Goal: Use online tool/utility: Utilize a website feature to perform a specific function

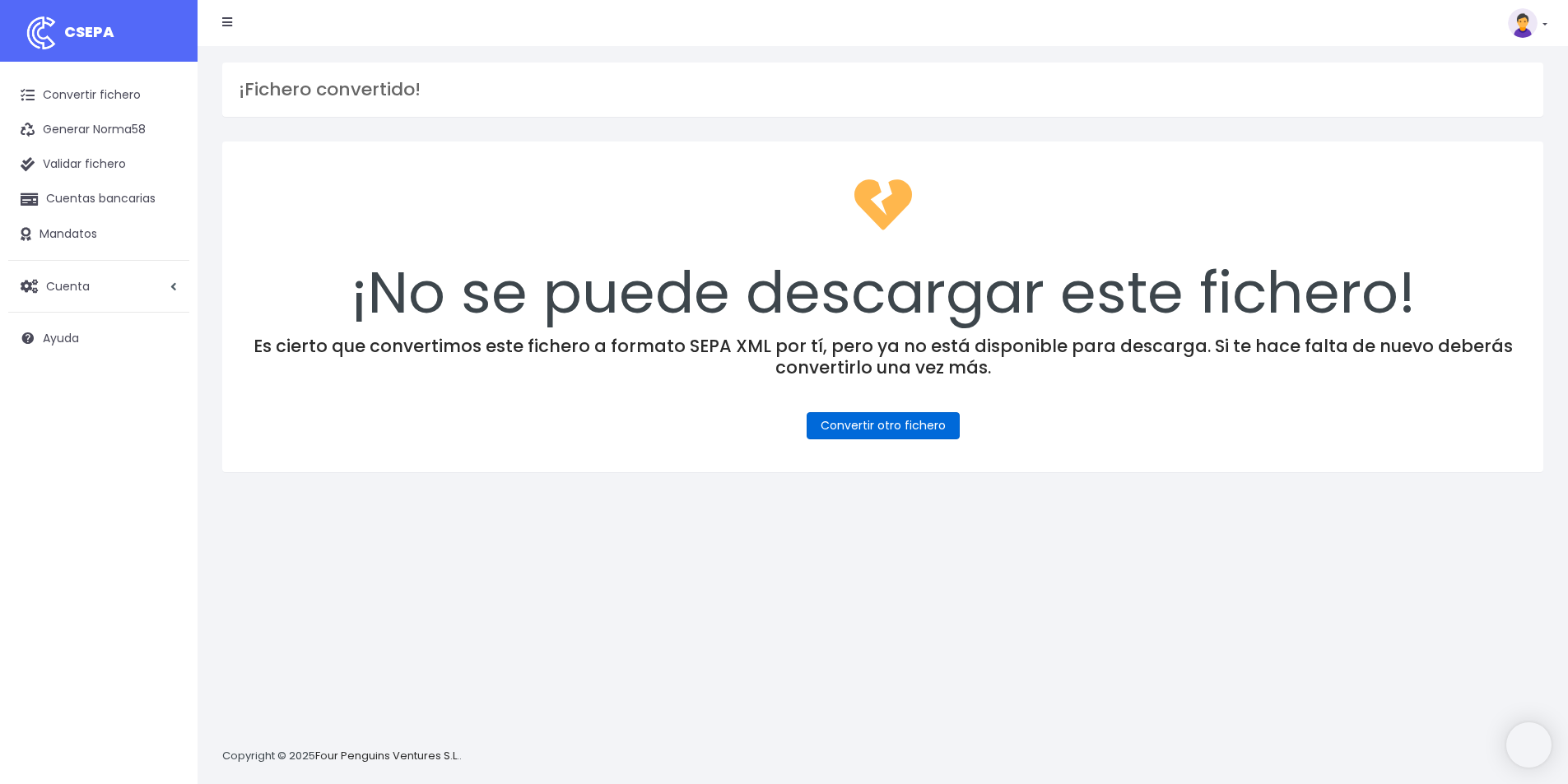
click at [884, 432] on link "Convertir otro fichero" at bounding box center [883, 425] width 153 height 27
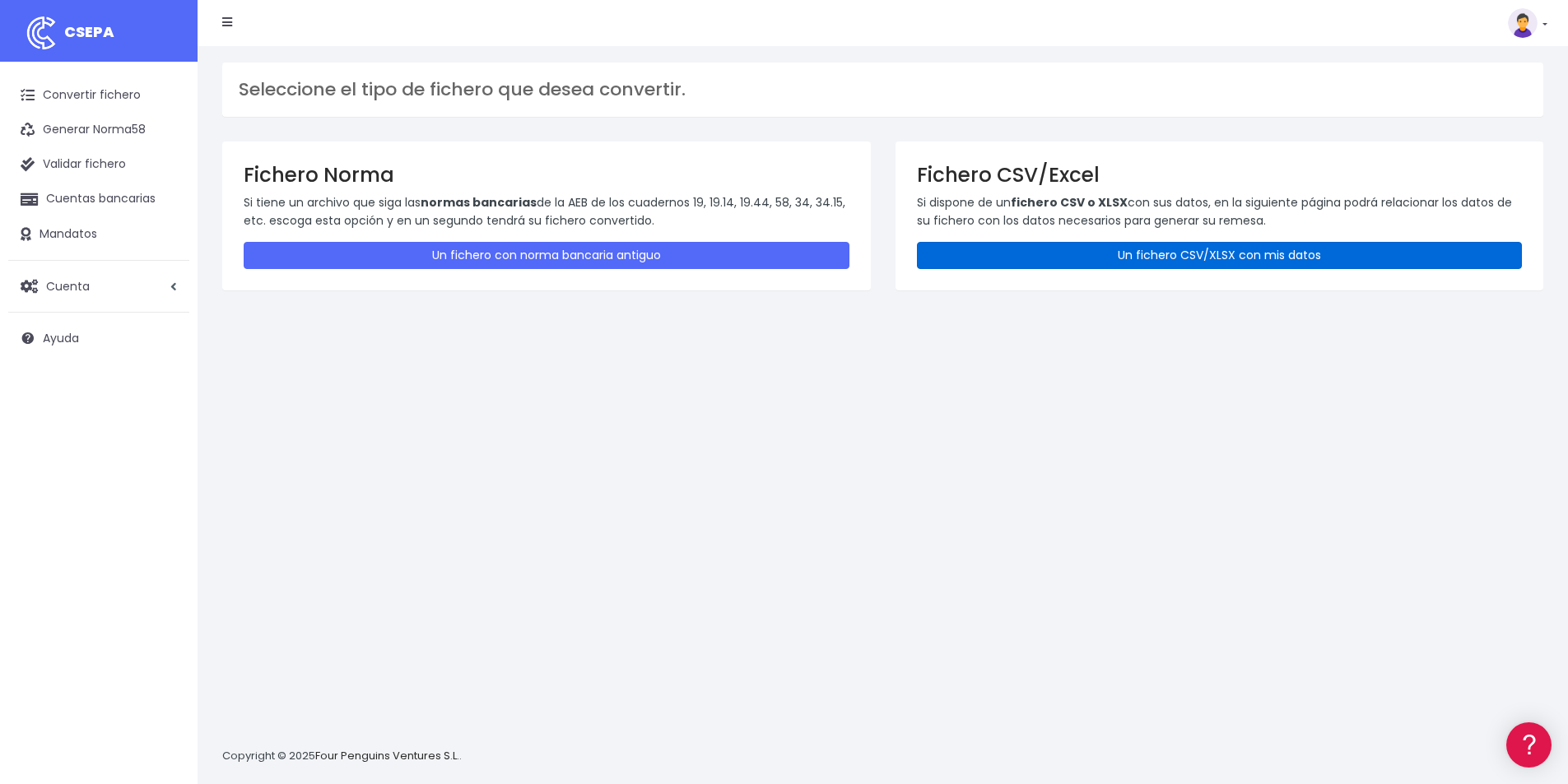
click at [1093, 258] on link "Un fichero CSV/XLSX con mis datos" at bounding box center [1219, 255] width 606 height 27
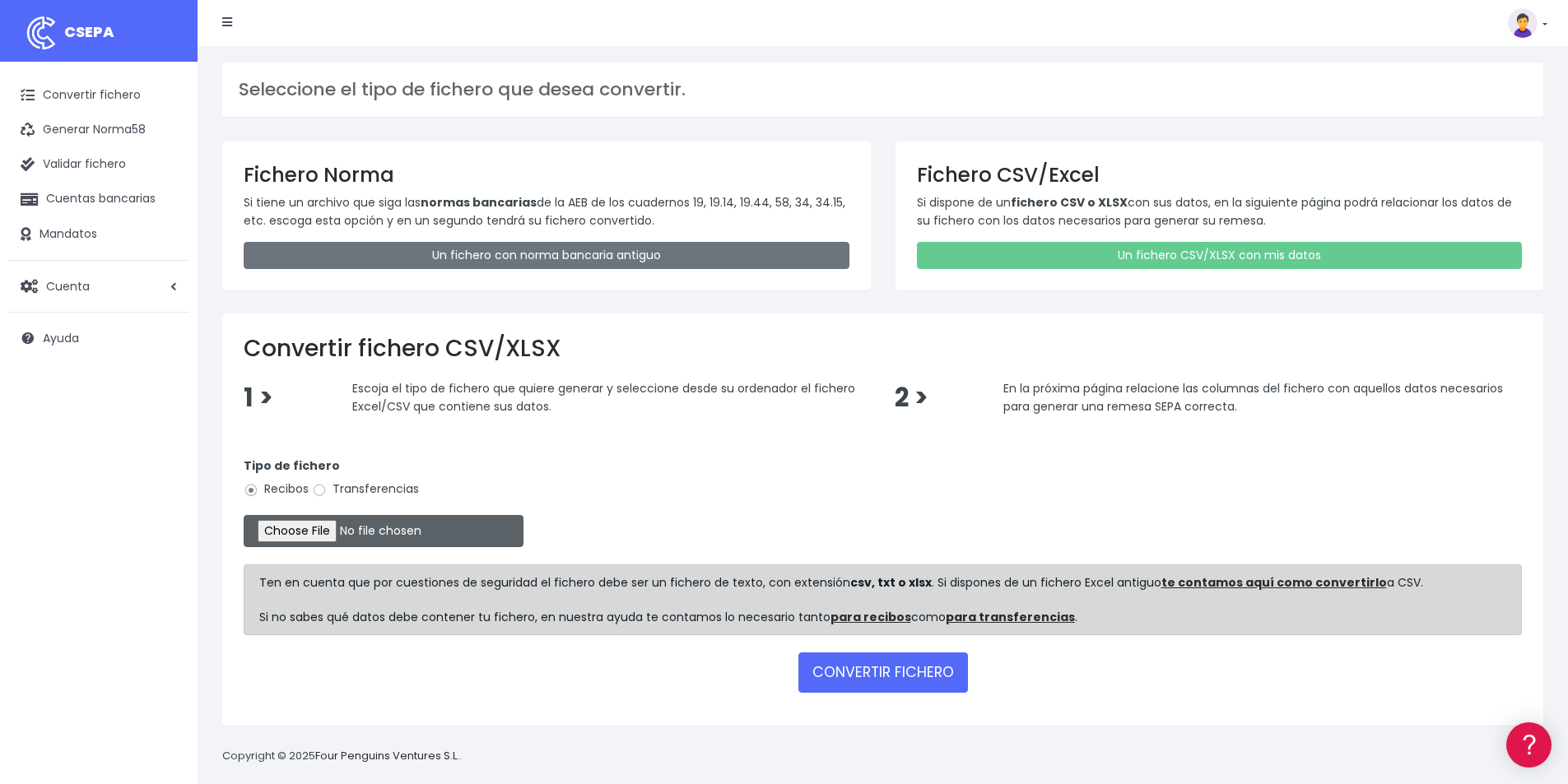
click at [309, 536] on input "file" at bounding box center [384, 531] width 280 height 32
type input "C:\fakepath\CONFORT 15-09-25.xlsx"
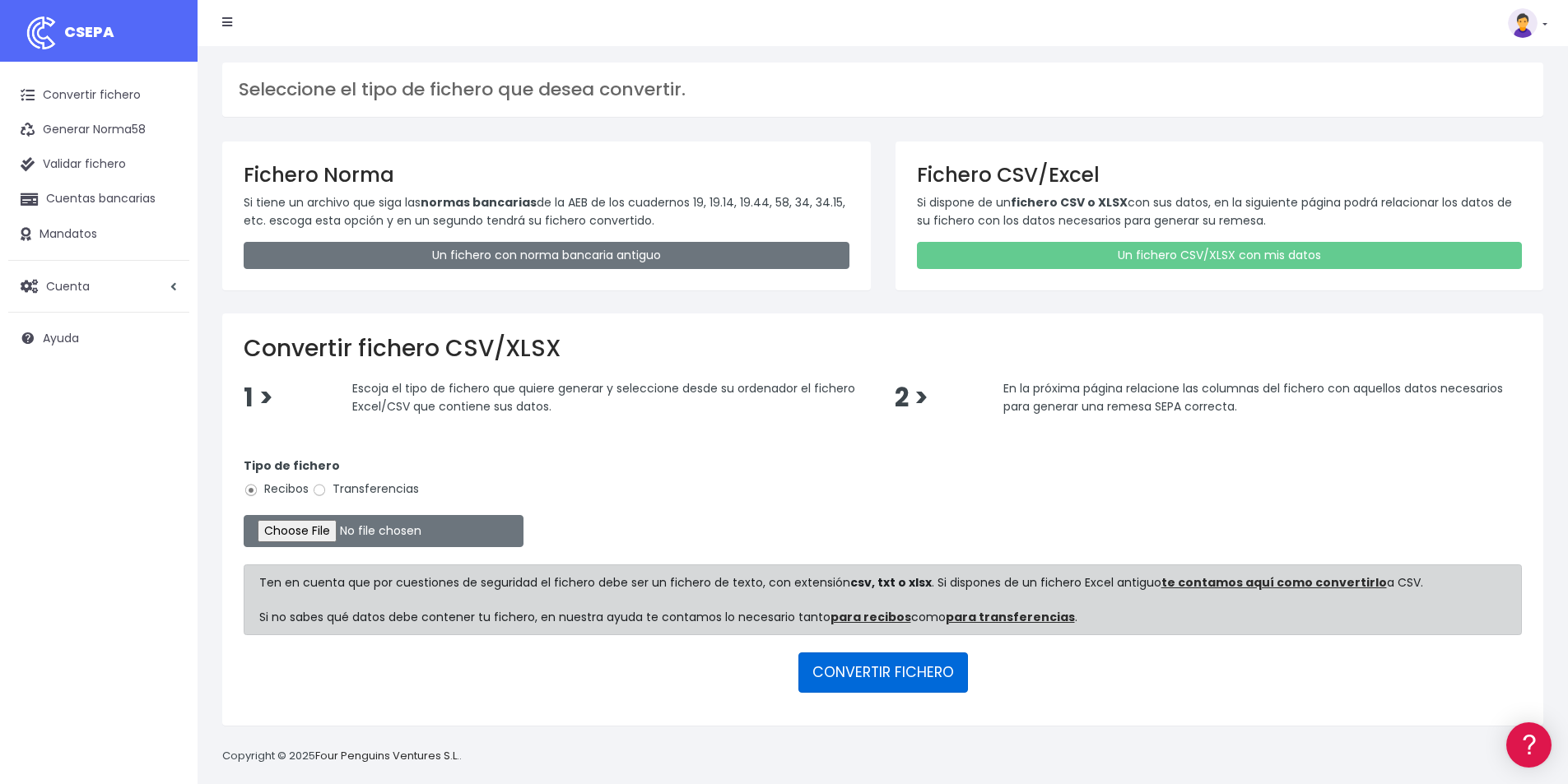
click at [879, 678] on button "CONVERTIR FICHERO" at bounding box center [883, 671] width 170 height 40
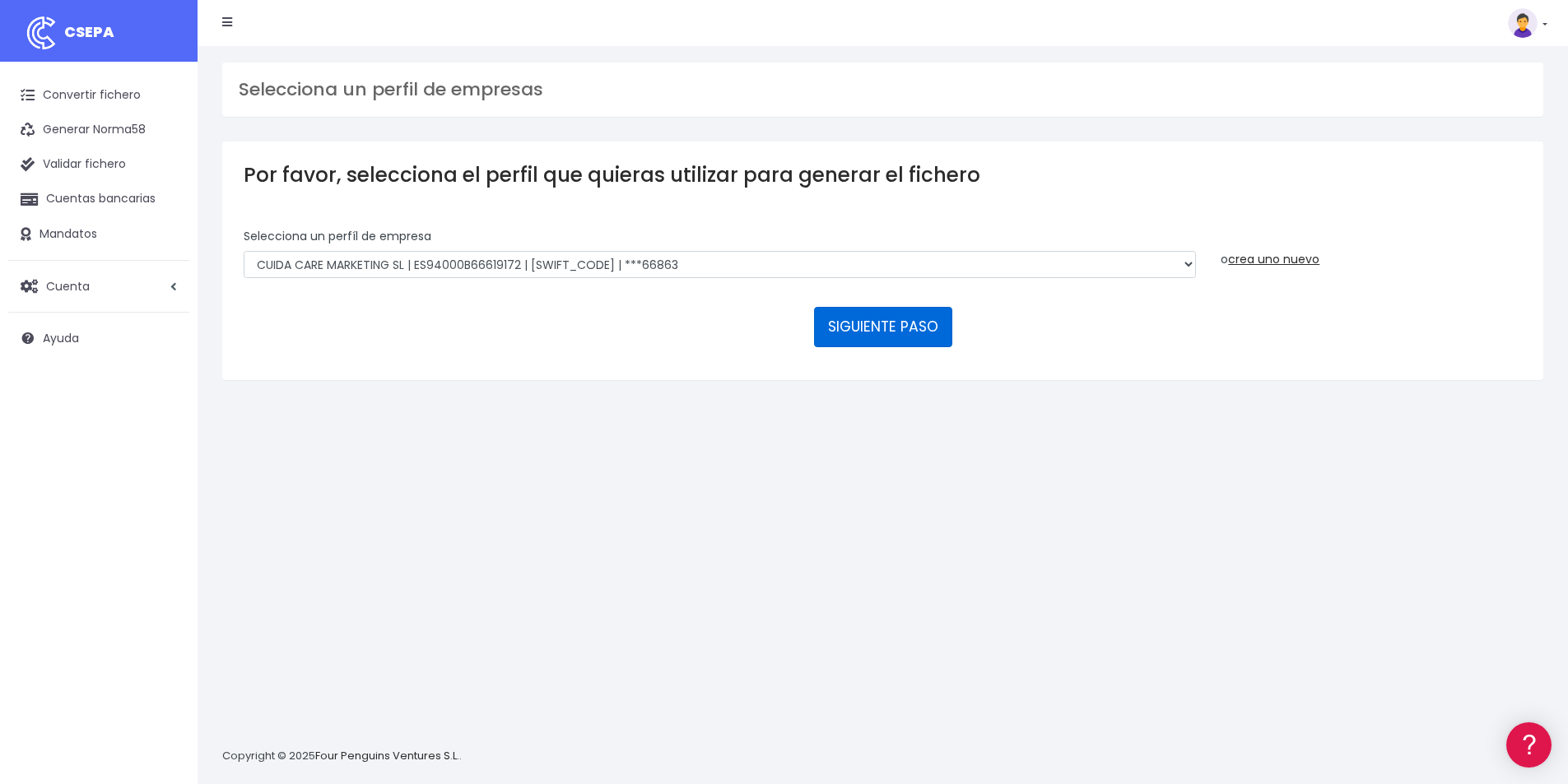
click at [888, 325] on button "SIGUIENTE PASO" at bounding box center [883, 326] width 138 height 40
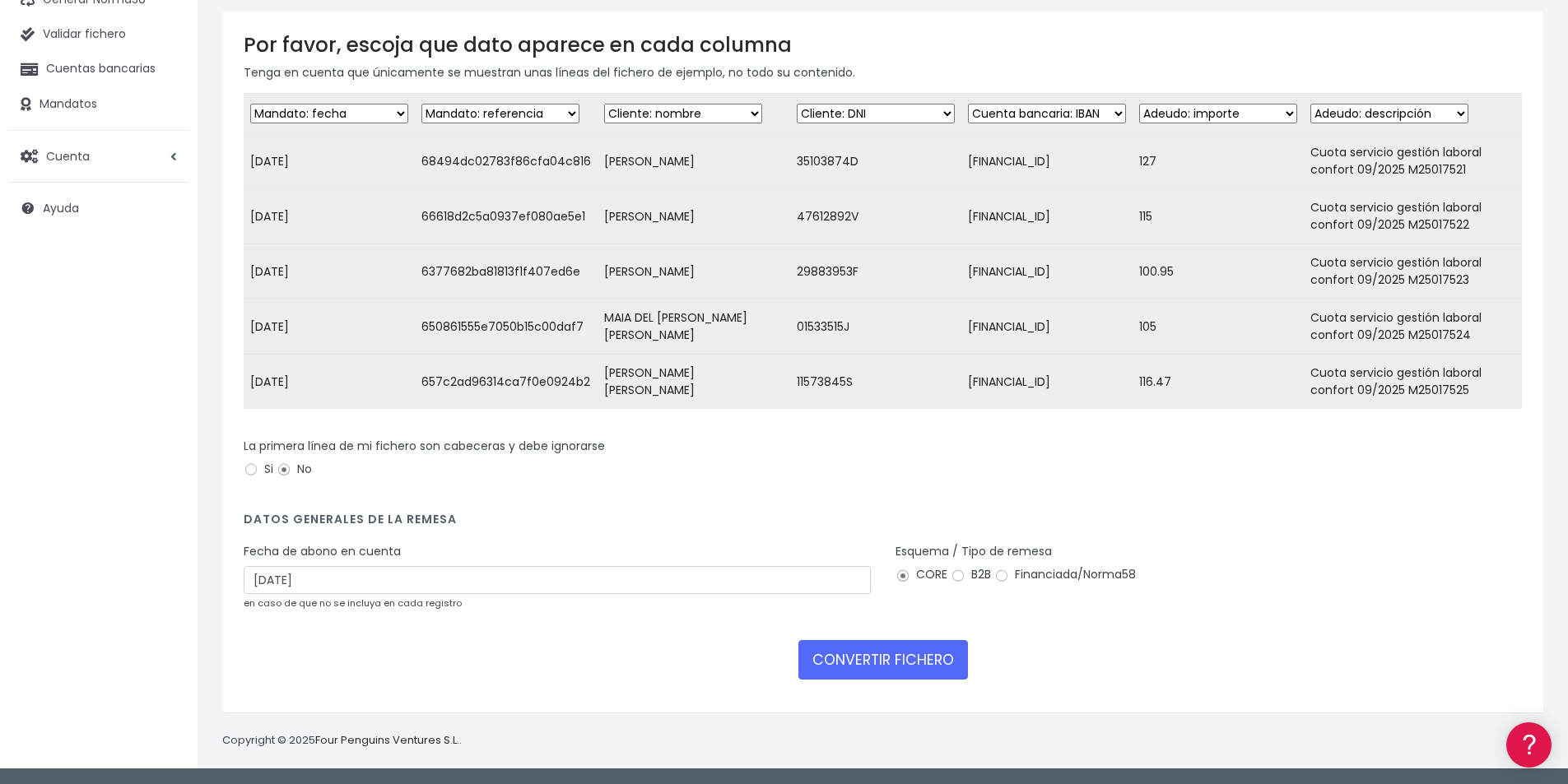
scroll to position [143, 0]
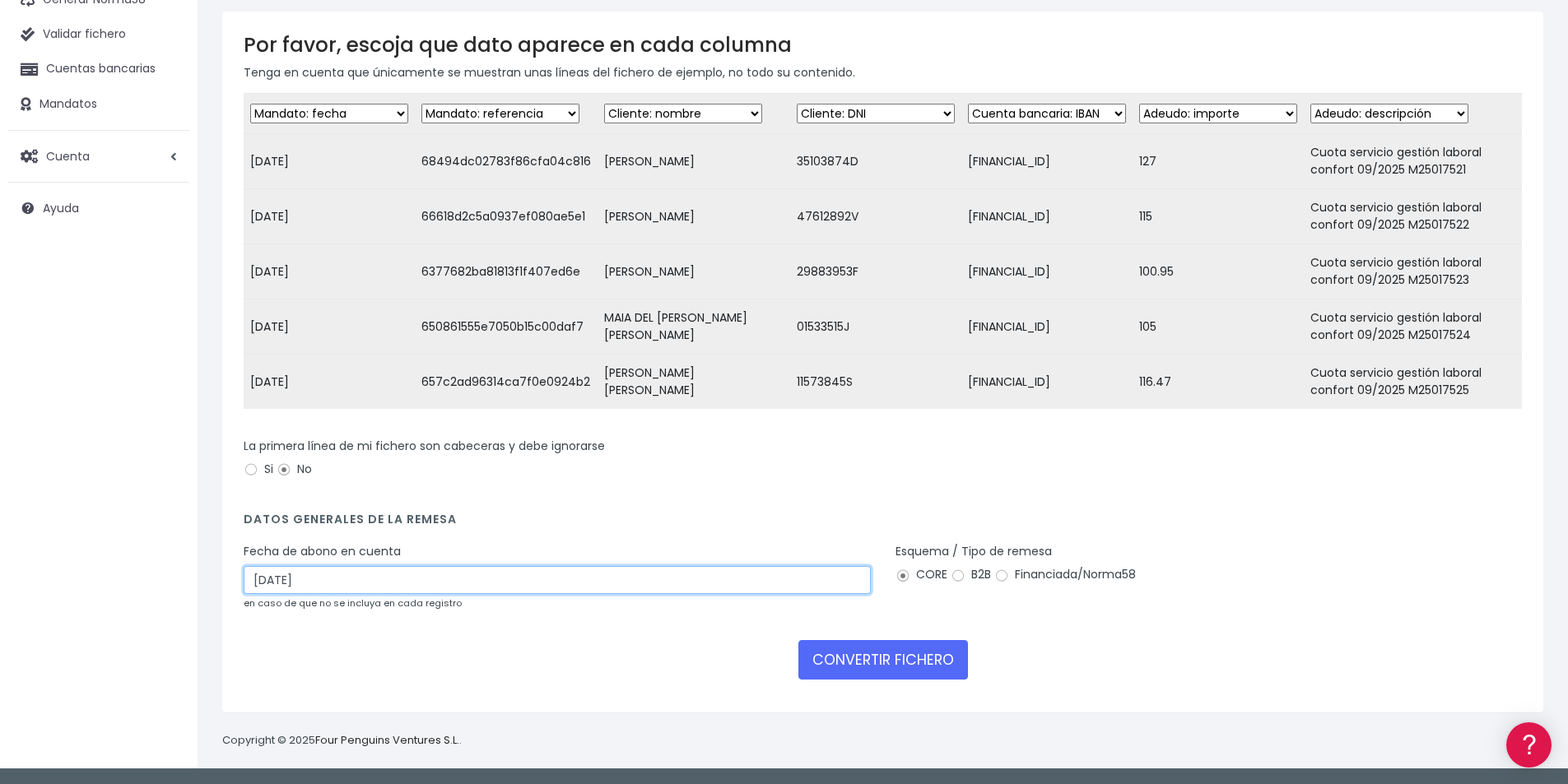
click at [313, 575] on input "18/09/2025" at bounding box center [557, 580] width 627 height 28
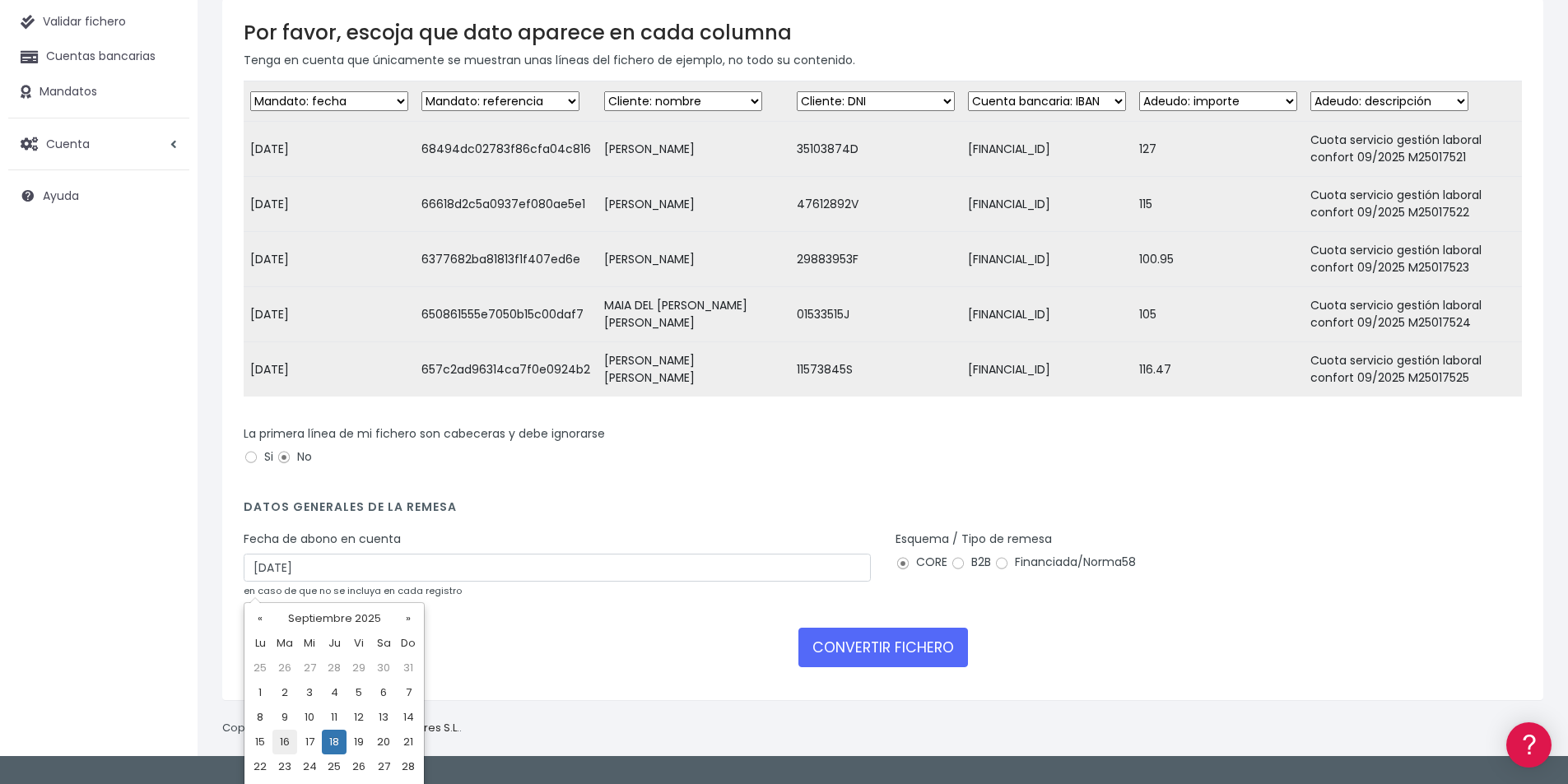
click at [281, 741] on td "16" at bounding box center [284, 742] width 25 height 25
type input "16/09/2025"
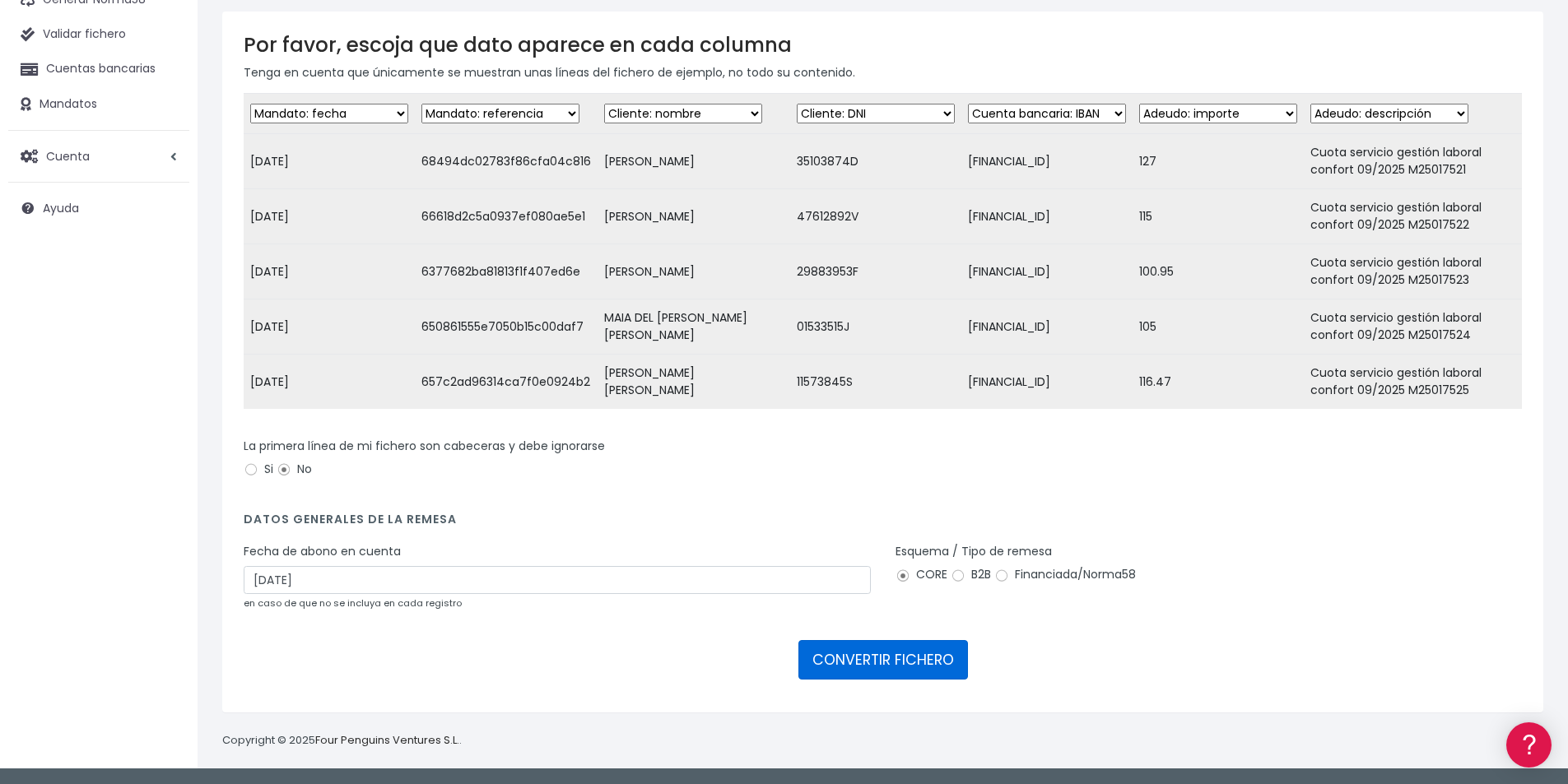
click at [900, 657] on button "CONVERTIR FICHERO" at bounding box center [883, 659] width 170 height 40
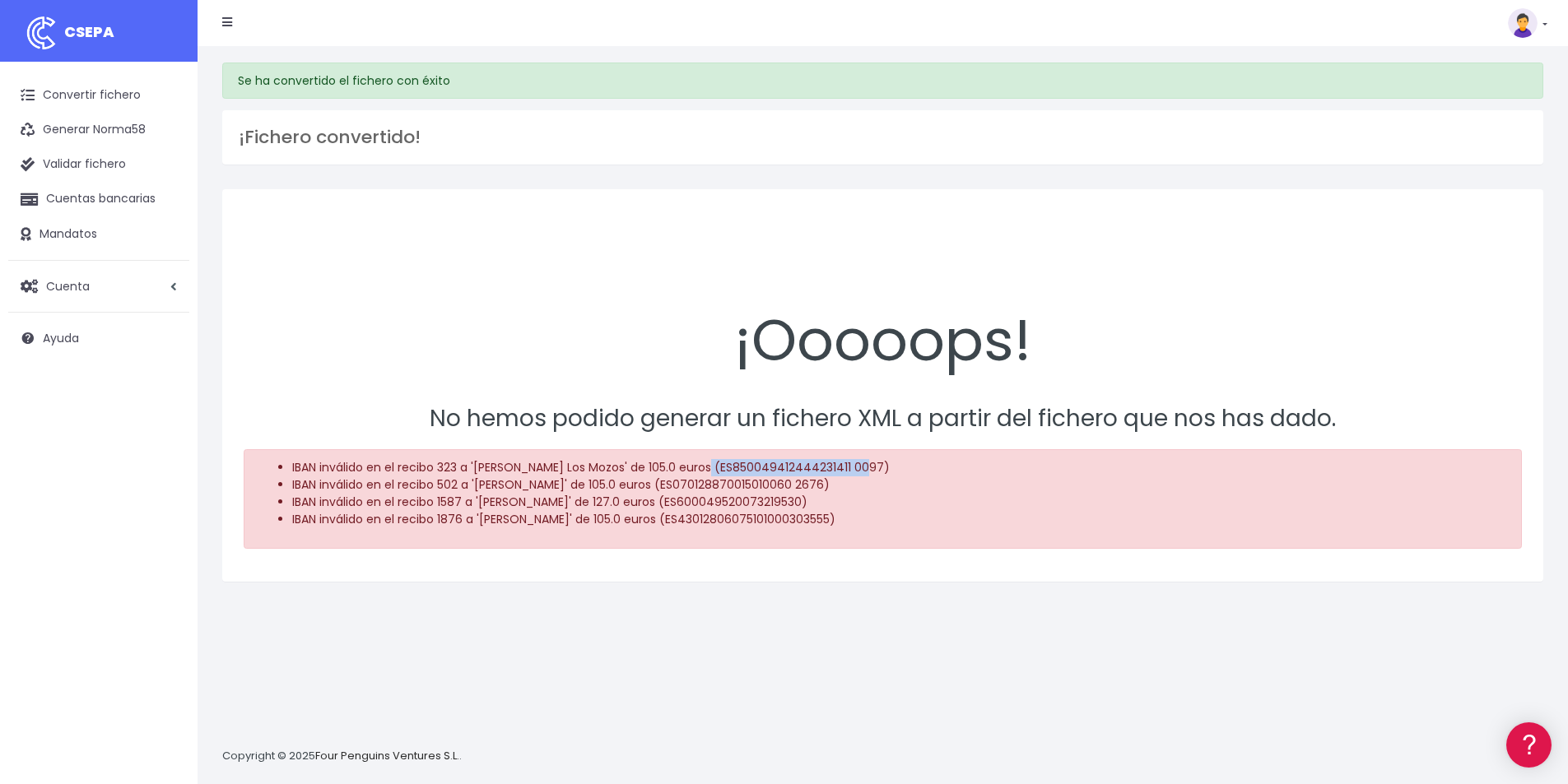
drag, startPoint x: 699, startPoint y: 464, endPoint x: 854, endPoint y: 448, distance: 155.8
click at [854, 448] on div "¡Ooooops! No hemos podido generar un fichero XML a partir del fichero que nos h…" at bounding box center [882, 385] width 1321 height 392
copy li "ES850049412444231411 0097"
click at [669, 487] on li "IBAN inválido en el recibo 502 a '[PERSON_NAME]' de 105.0 euros (ES070128870015…" at bounding box center [900, 485] width 1215 height 18
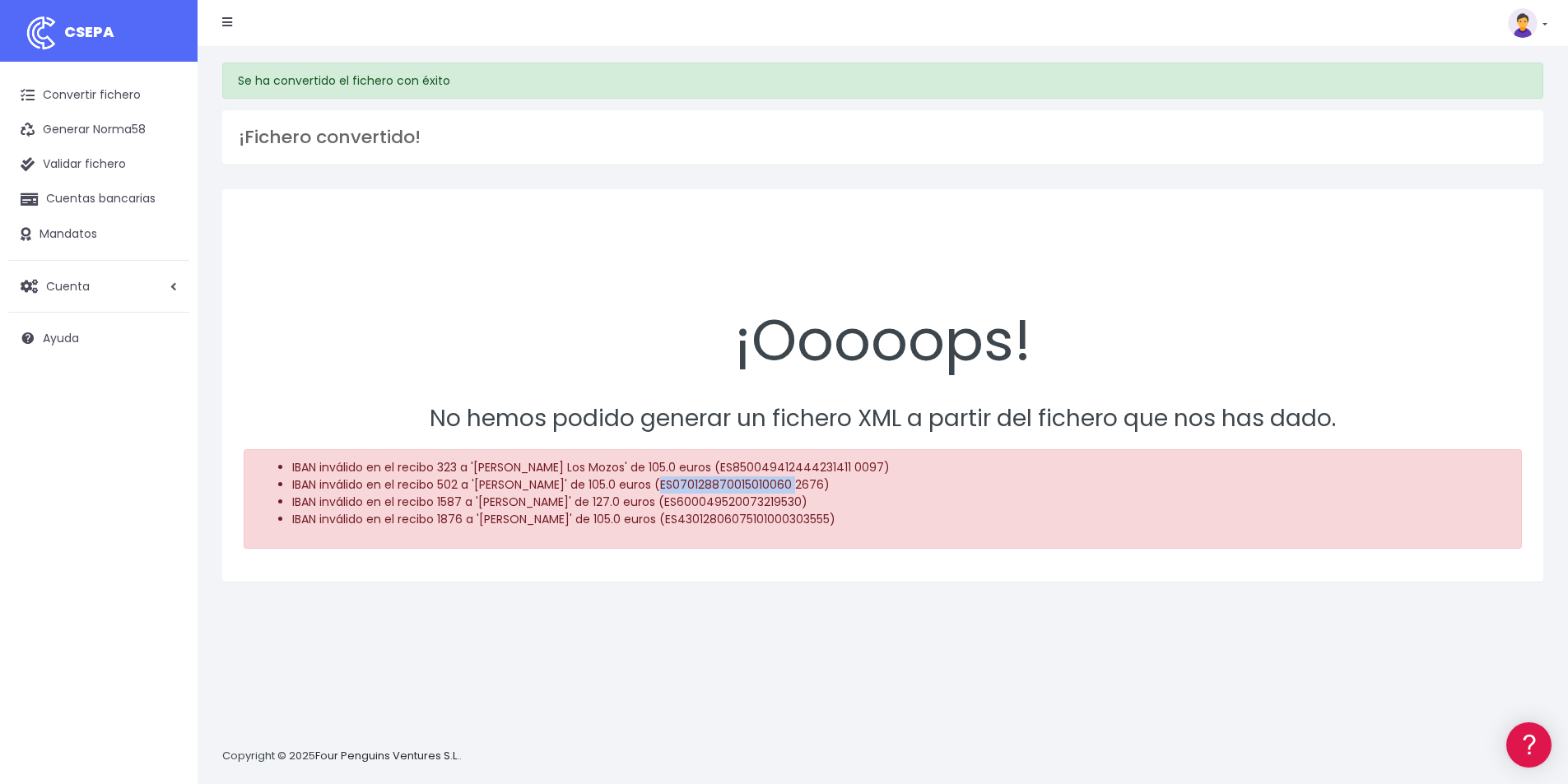
copy li "ES070128870015010060"
click at [731, 466] on li "IBAN inválido en el recibo 323 a 'Emiliano De Los Mozos' de 105.0 euros (ES8500…" at bounding box center [900, 468] width 1215 height 18
copy li "ES850049412444231411"
click at [746, 504] on li "IBAN inválido en el recibo 1587 a 'Angel Luis García' de 127.0 euros (ES6000495…" at bounding box center [900, 502] width 1215 height 18
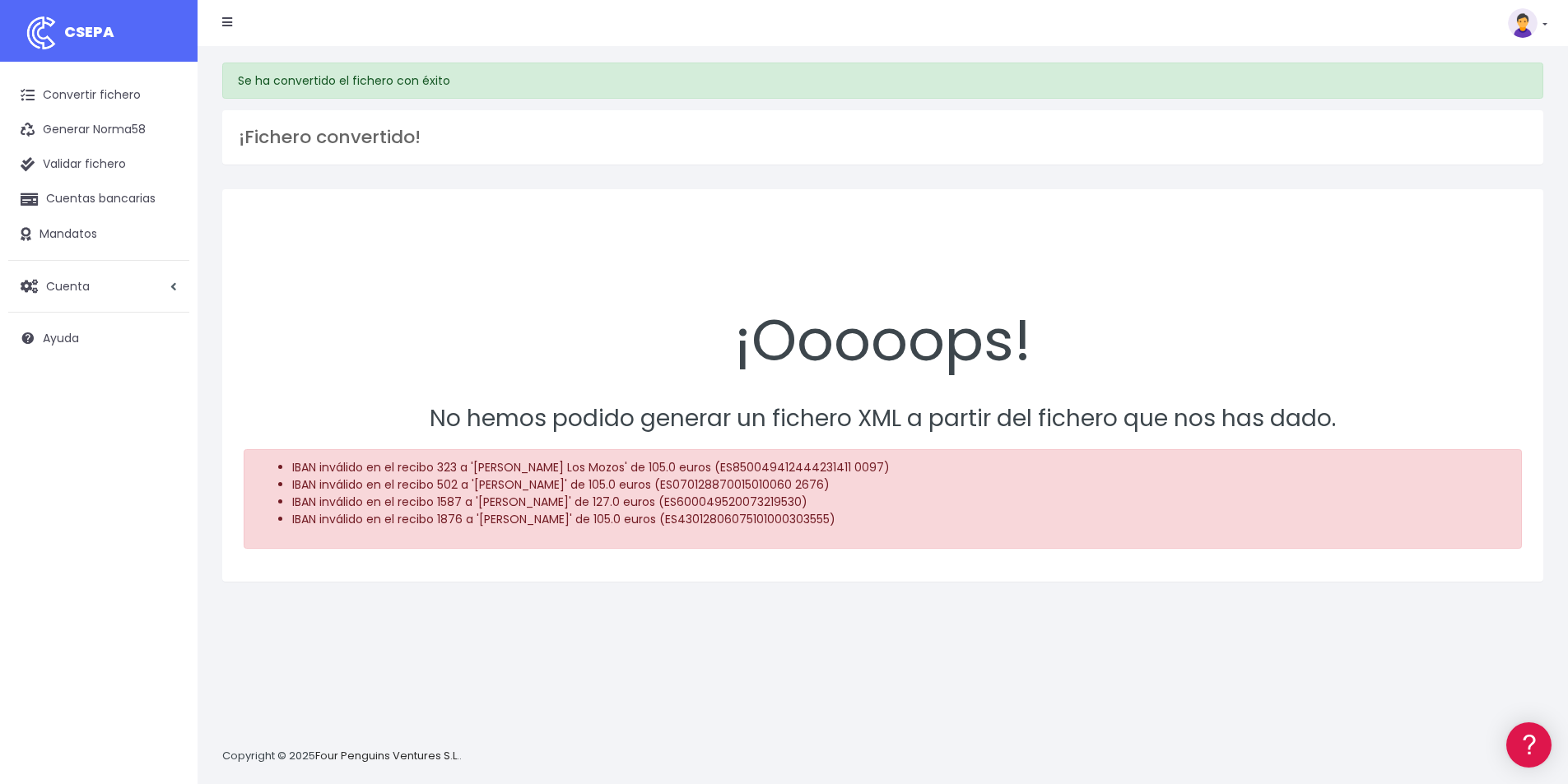
click at [746, 504] on li "IBAN inválido en el recibo 1587 a 'Angel Luis García' de 127.0 euros (ES6000495…" at bounding box center [900, 502] width 1215 height 18
click at [740, 502] on li "IBAN inválido en el recibo 1587 a 'Angel Luis García' de 127.0 euros (ES6000495…" at bounding box center [900, 502] width 1215 height 18
click at [688, 519] on li "IBAN inválido en el recibo 1876 a 'ELVIRA ARAIXA' de 105.0 euros (ES43012806075…" at bounding box center [900, 520] width 1215 height 18
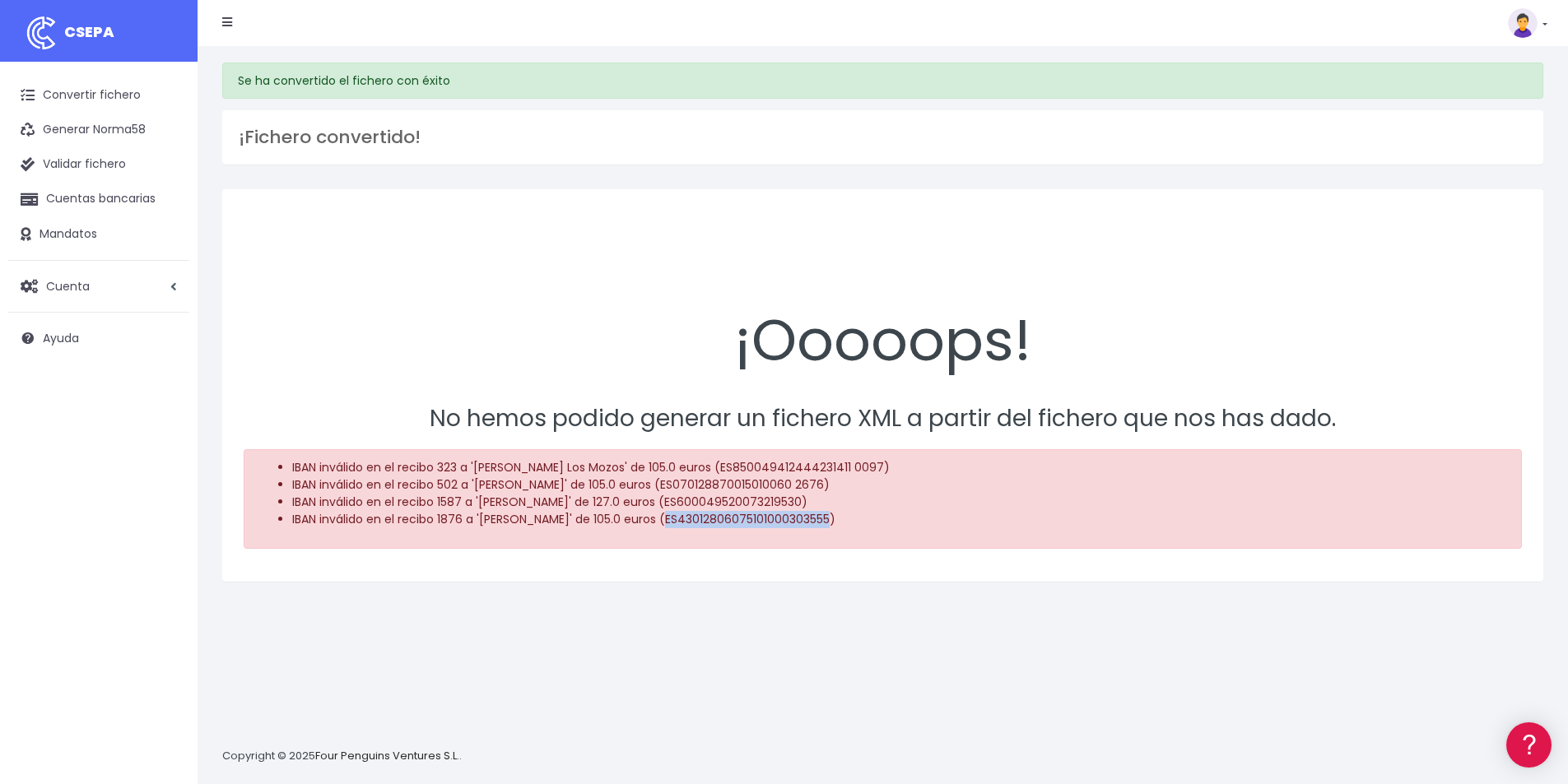
copy li "ES43012806075101000303555"
click at [101, 97] on link "Convertir fichero" at bounding box center [99, 95] width 181 height 34
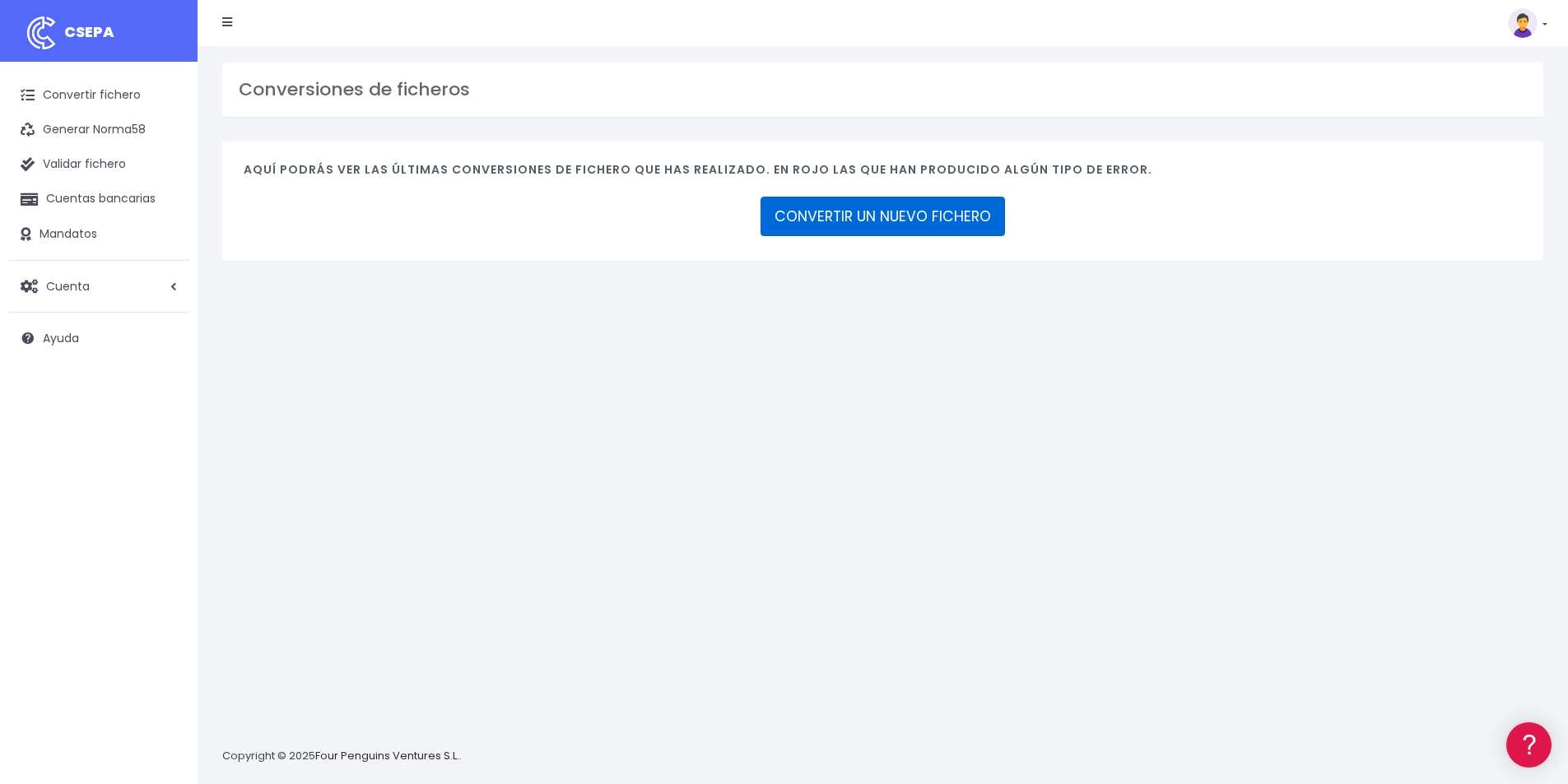
click at [917, 219] on link "CONVERTIR UN NUEVO FICHERO" at bounding box center [883, 216] width 245 height 40
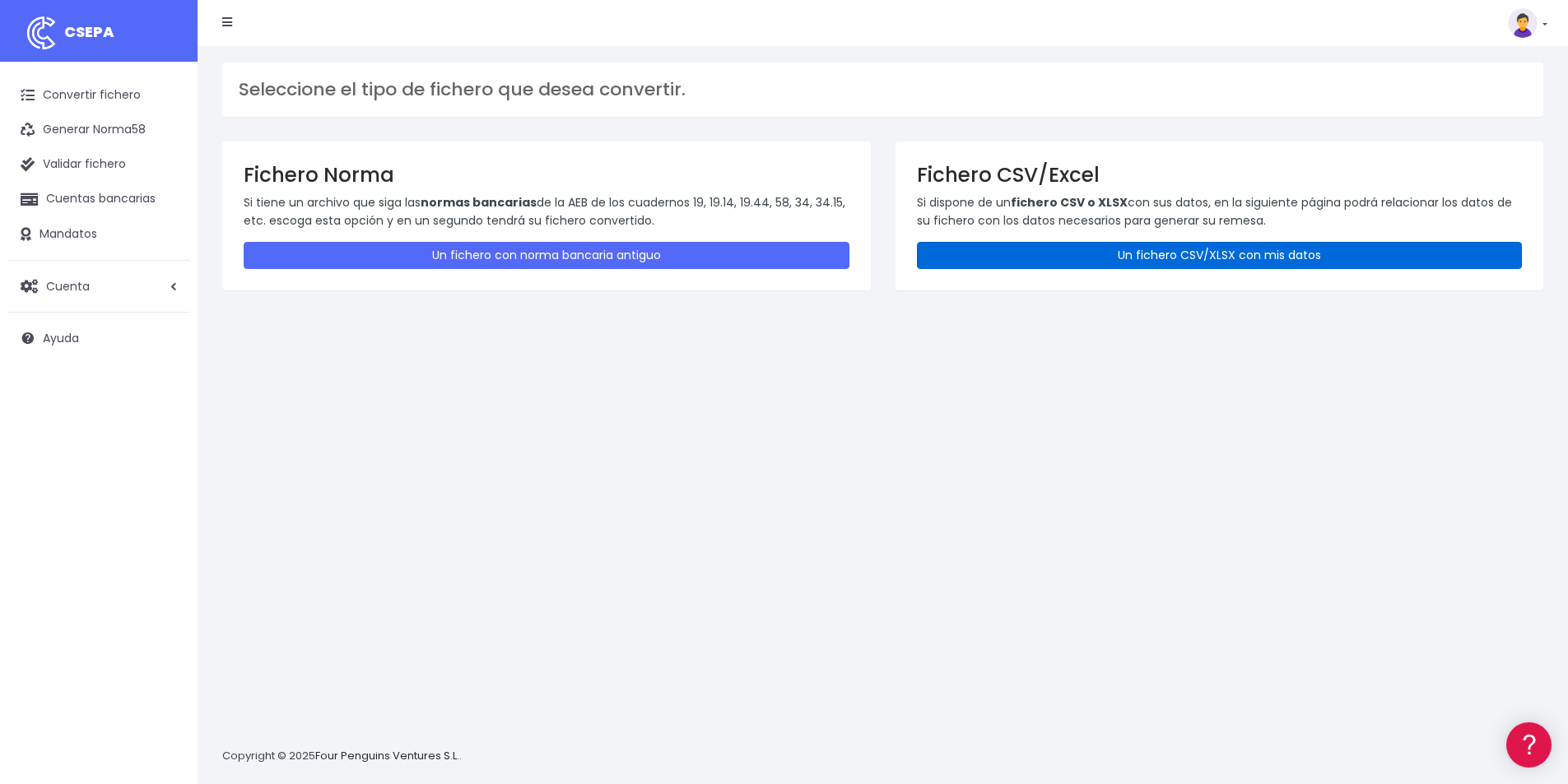
click at [1203, 245] on link "Un fichero CSV/XLSX con mis datos" at bounding box center [1219, 255] width 606 height 27
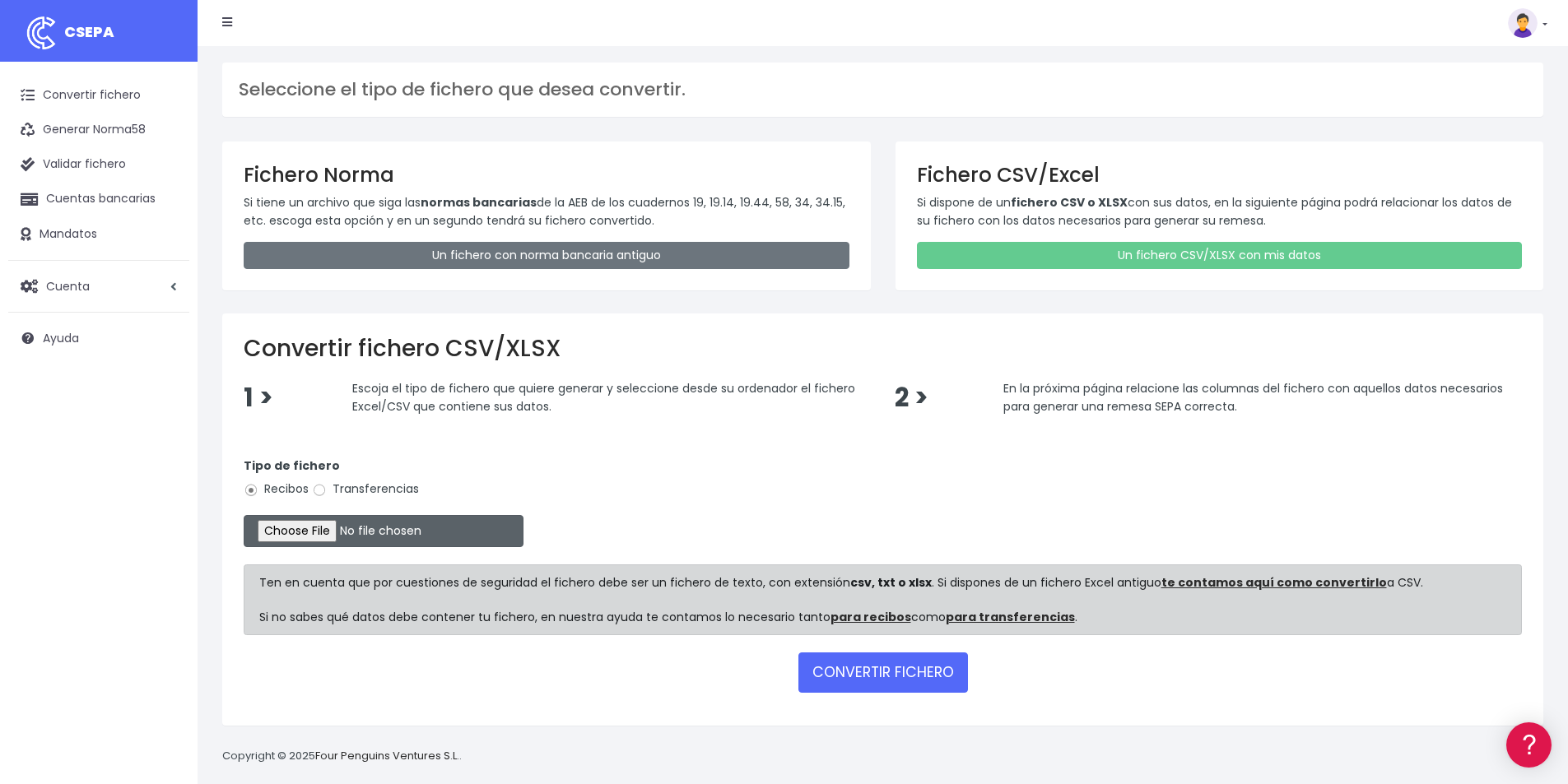
click at [357, 531] on input "file" at bounding box center [384, 531] width 280 height 32
type input "C:\fakepath\CONFORT 15-09-25.xlsx"
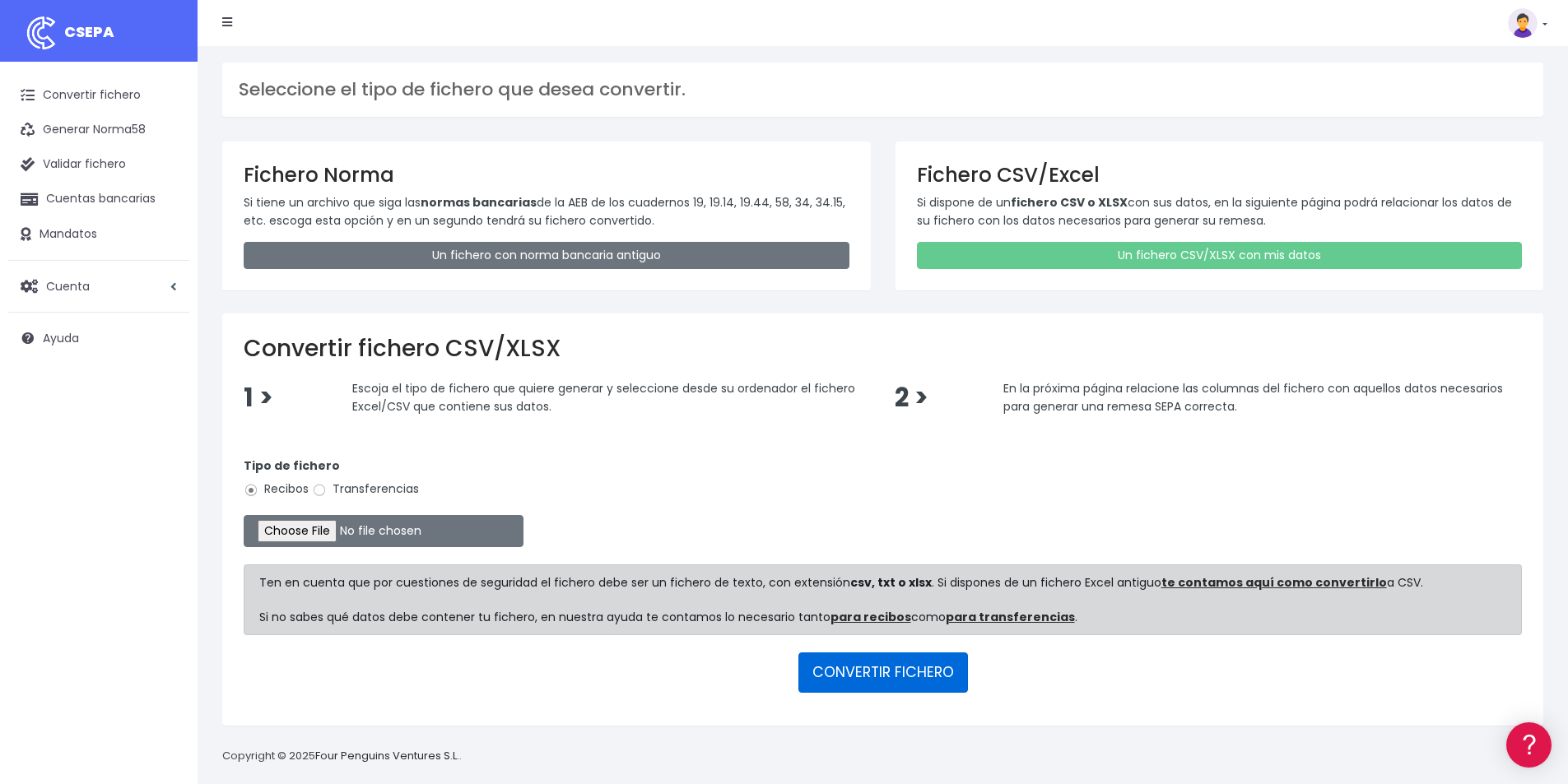
click at [875, 675] on button "CONVERTIR FICHERO" at bounding box center [883, 671] width 170 height 40
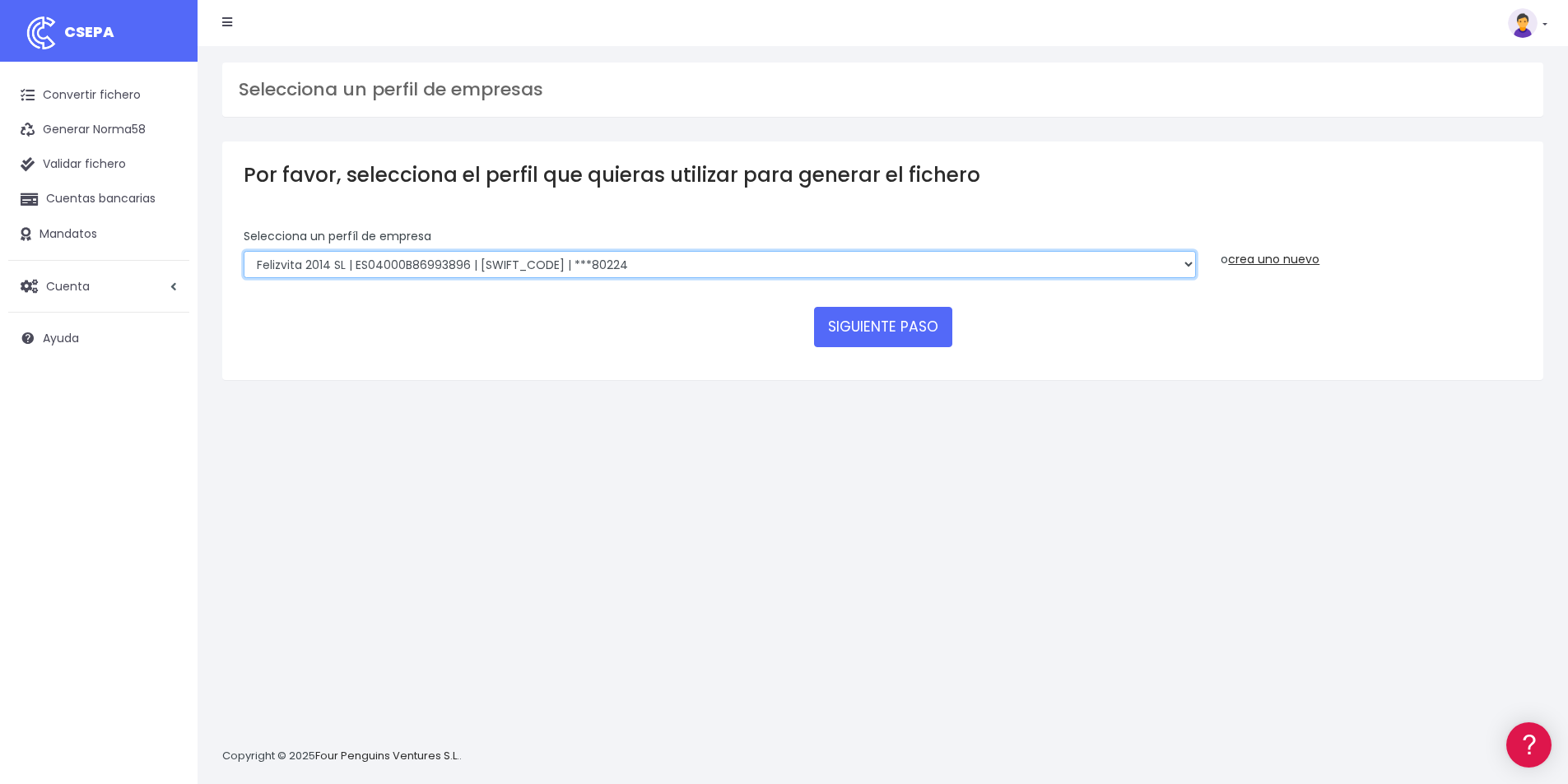
click at [637, 266] on select "Felizvita 2014 SL | ES04000B86993896 | CAIXESBBXXX | ***80224 CUIDA CARE MARKET…" at bounding box center [720, 265] width 953 height 28
select select "1688"
click at [244, 251] on select "Felizvita 2014 SL | ES04000B86993896 | CAIXESBBXXX | ***80224 CUIDA CARE MARKET…" at bounding box center [720, 265] width 953 height 28
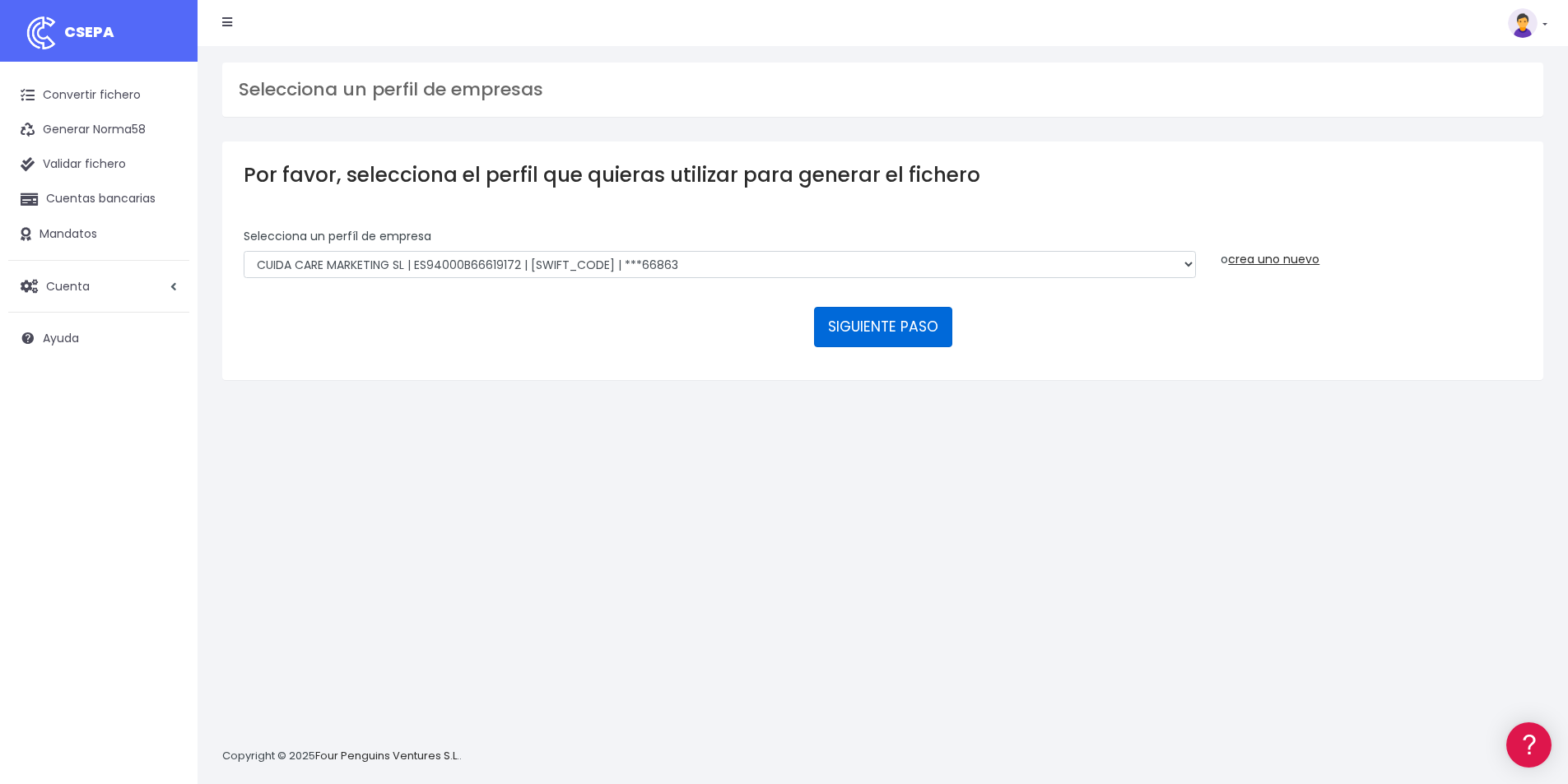
click at [909, 324] on button "SIGUIENTE PASO" at bounding box center [883, 326] width 138 height 40
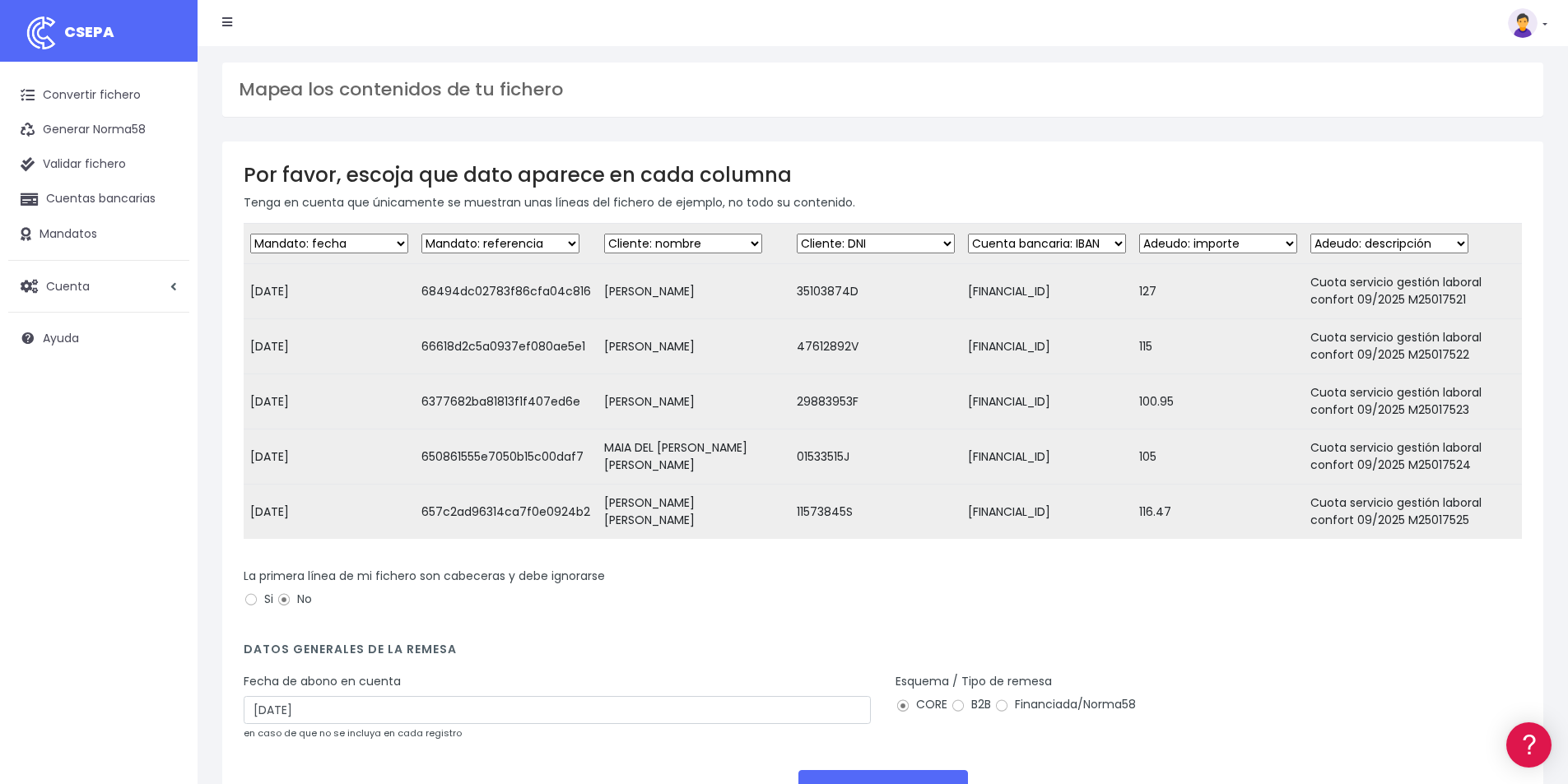
scroll to position [143, 0]
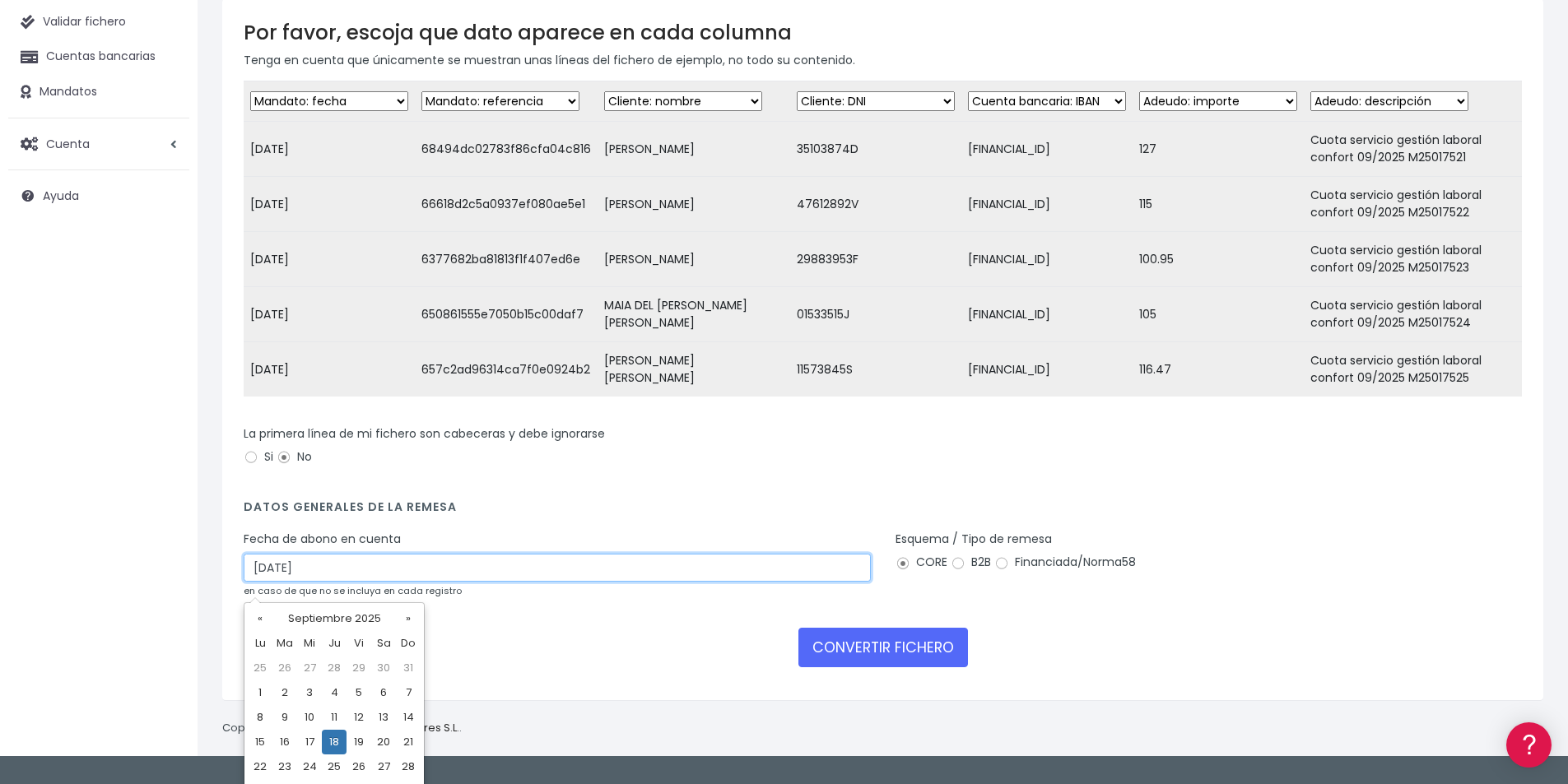
click at [339, 581] on input "[DATE]" at bounding box center [557, 568] width 627 height 28
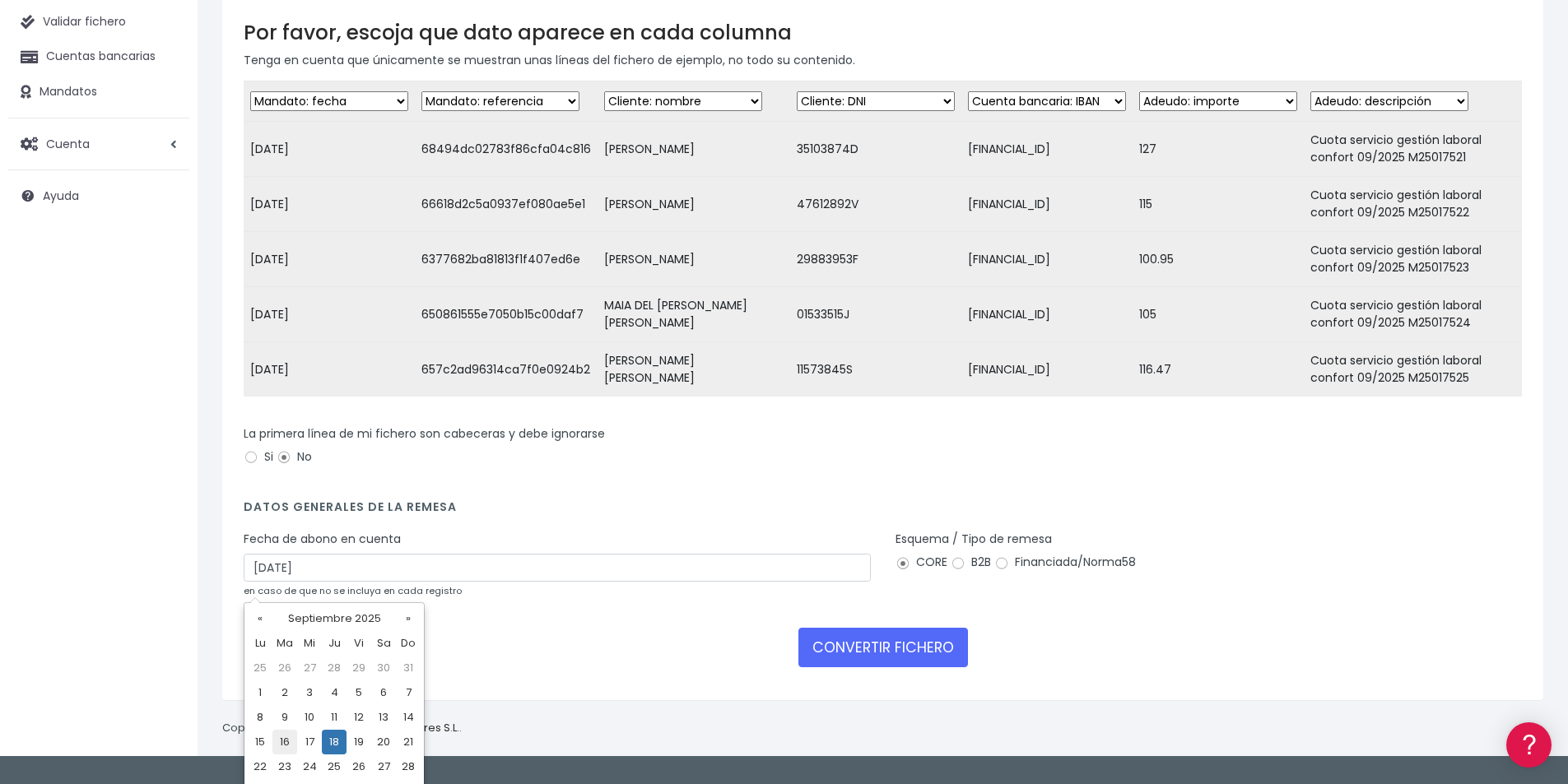
click at [293, 739] on td "16" at bounding box center [284, 742] width 25 height 25
type input "[DATE]"
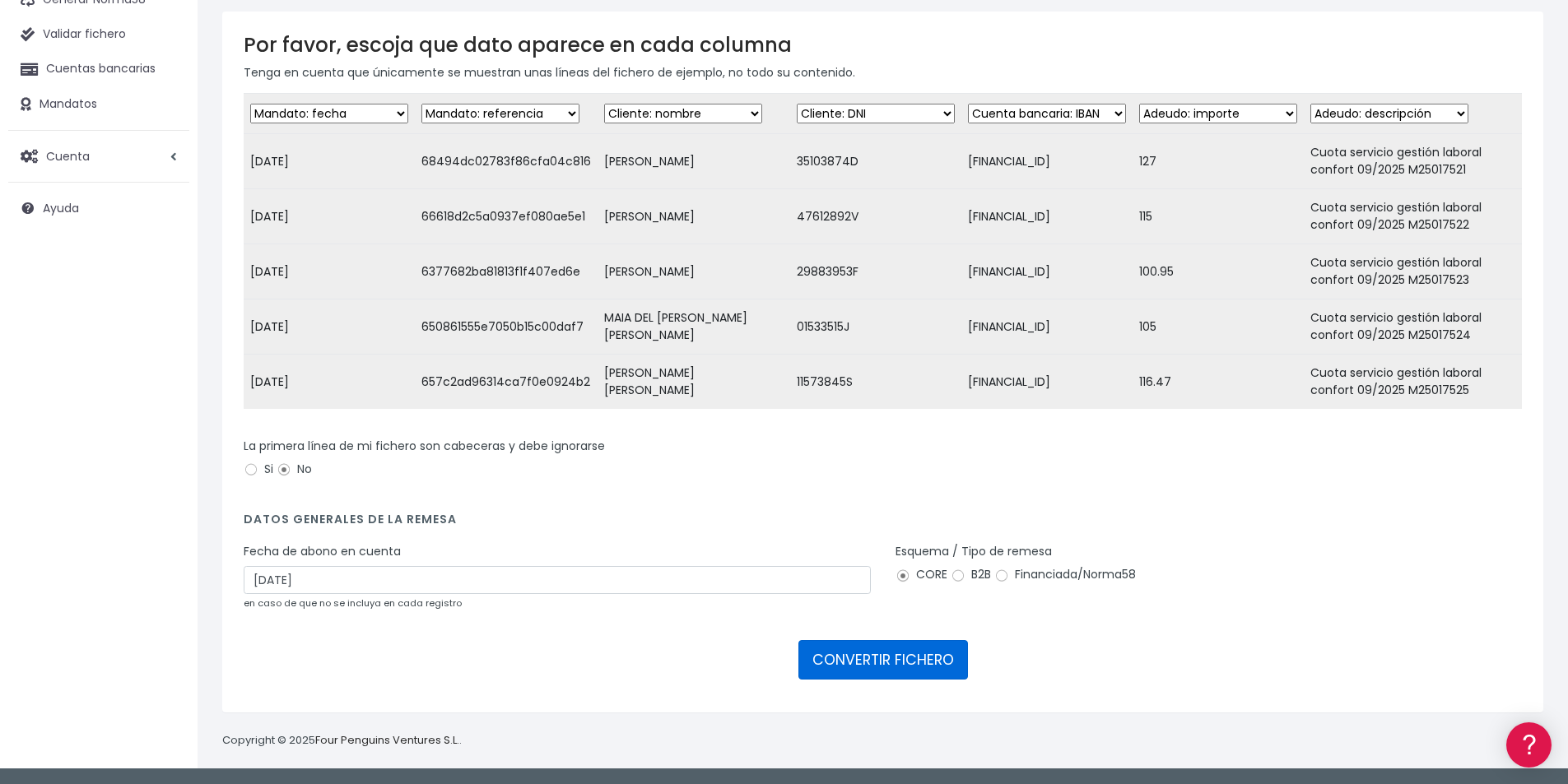
click at [878, 650] on button "CONVERTIR FICHERO" at bounding box center [883, 659] width 170 height 40
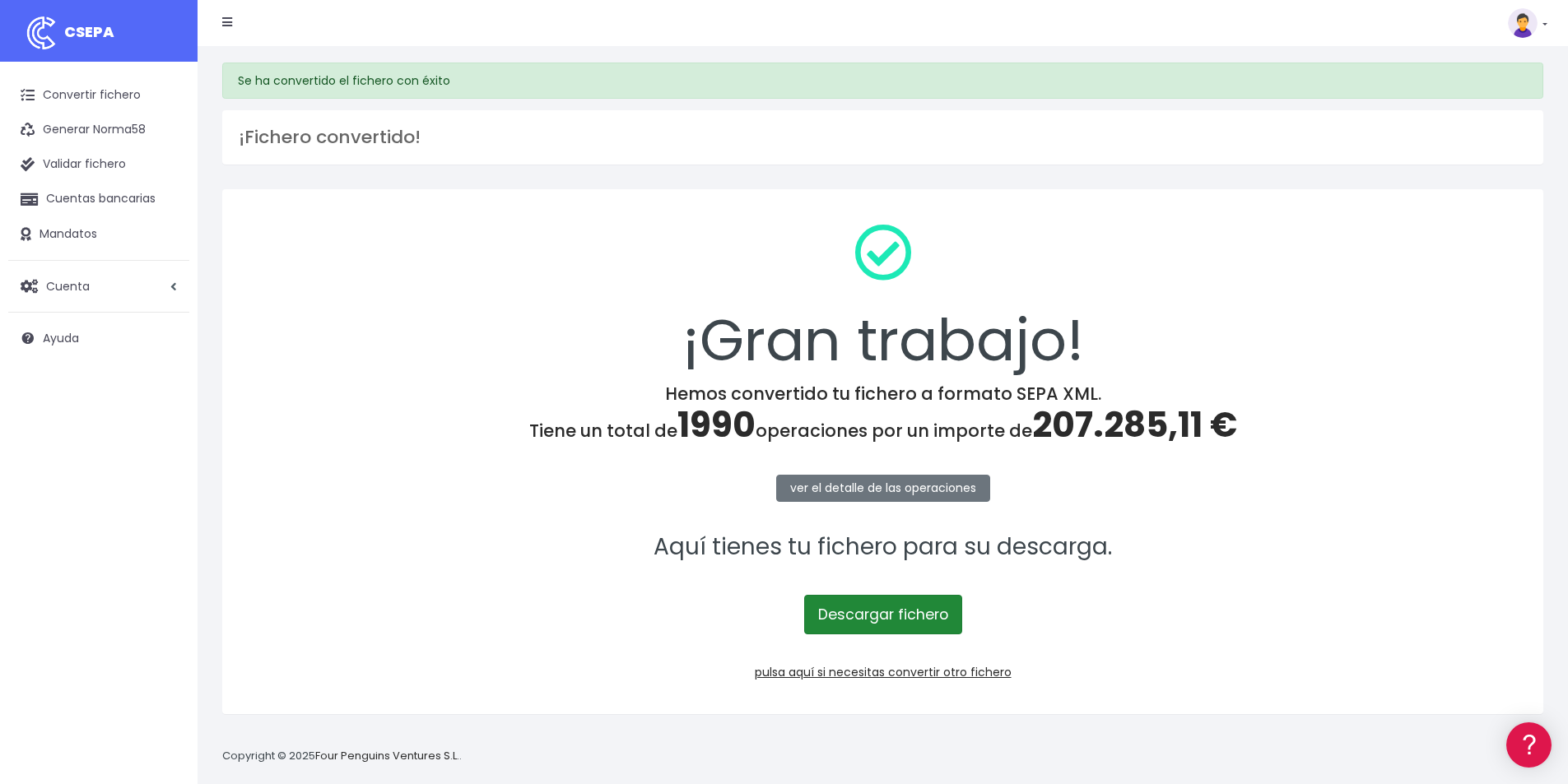
click at [923, 610] on link "Descargar fichero" at bounding box center [882, 614] width 158 height 40
click at [1086, 416] on span "207.285,11 €" at bounding box center [1134, 424] width 205 height 48
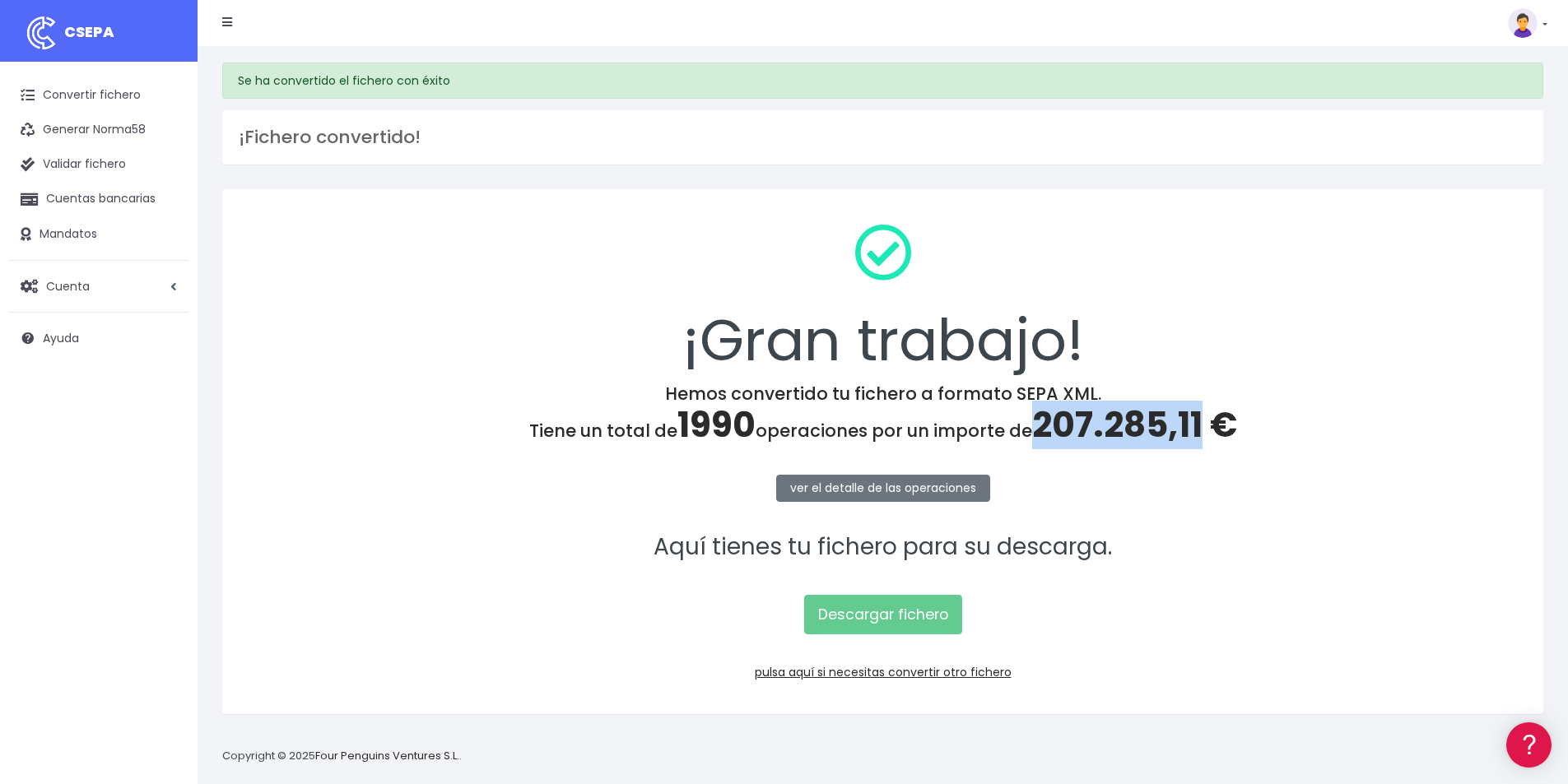
click at [1086, 416] on span "207.285,11 €" at bounding box center [1134, 424] width 205 height 48
copy span "207.285,11"
